Goal: Task Accomplishment & Management: Manage account settings

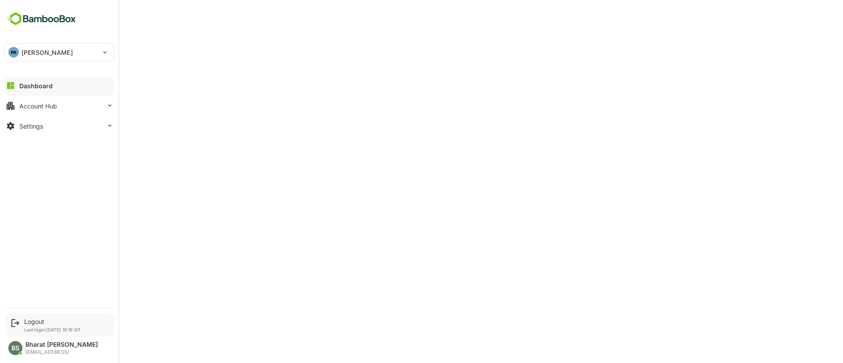
click at [24, 327] on p "Last login: [DATE] 15:18 IST" at bounding box center [52, 329] width 57 height 5
click at [30, 321] on div "Logout" at bounding box center [52, 321] width 57 height 7
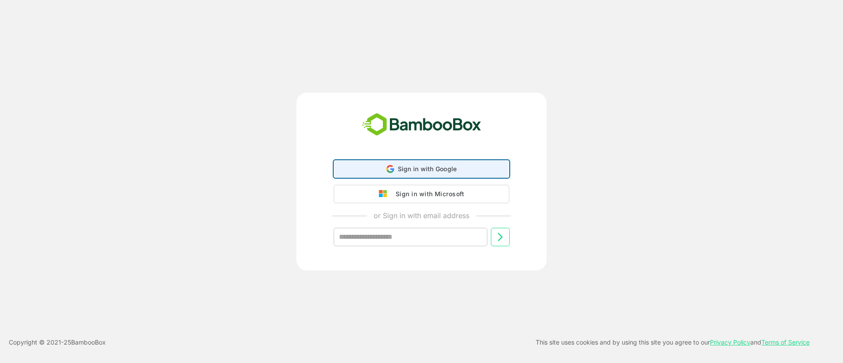
click at [404, 172] on span "Sign in with Google" at bounding box center [427, 168] width 59 height 7
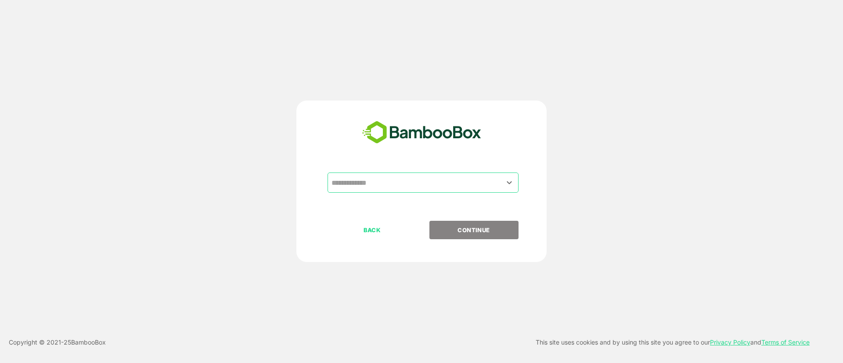
click at [346, 183] on input "text" at bounding box center [422, 182] width 187 height 17
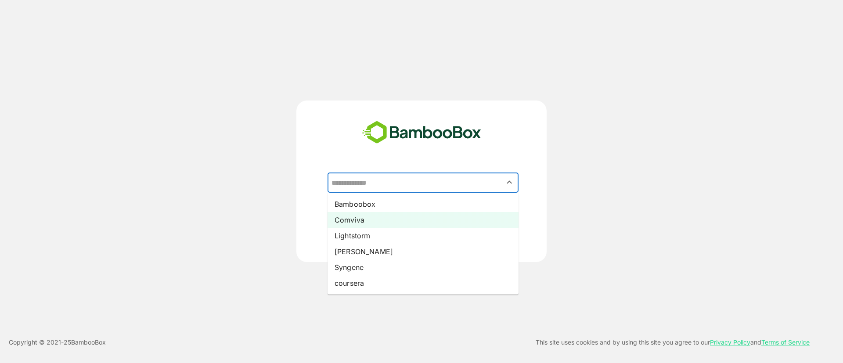
click at [354, 218] on li "Comviva" at bounding box center [422, 220] width 191 height 16
type input "*******"
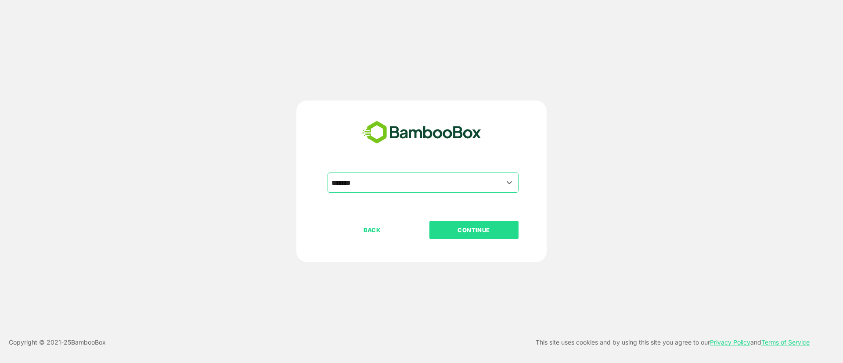
click at [488, 226] on p "CONTINUE" at bounding box center [474, 230] width 88 height 10
